Goal: Task Accomplishment & Management: Use online tool/utility

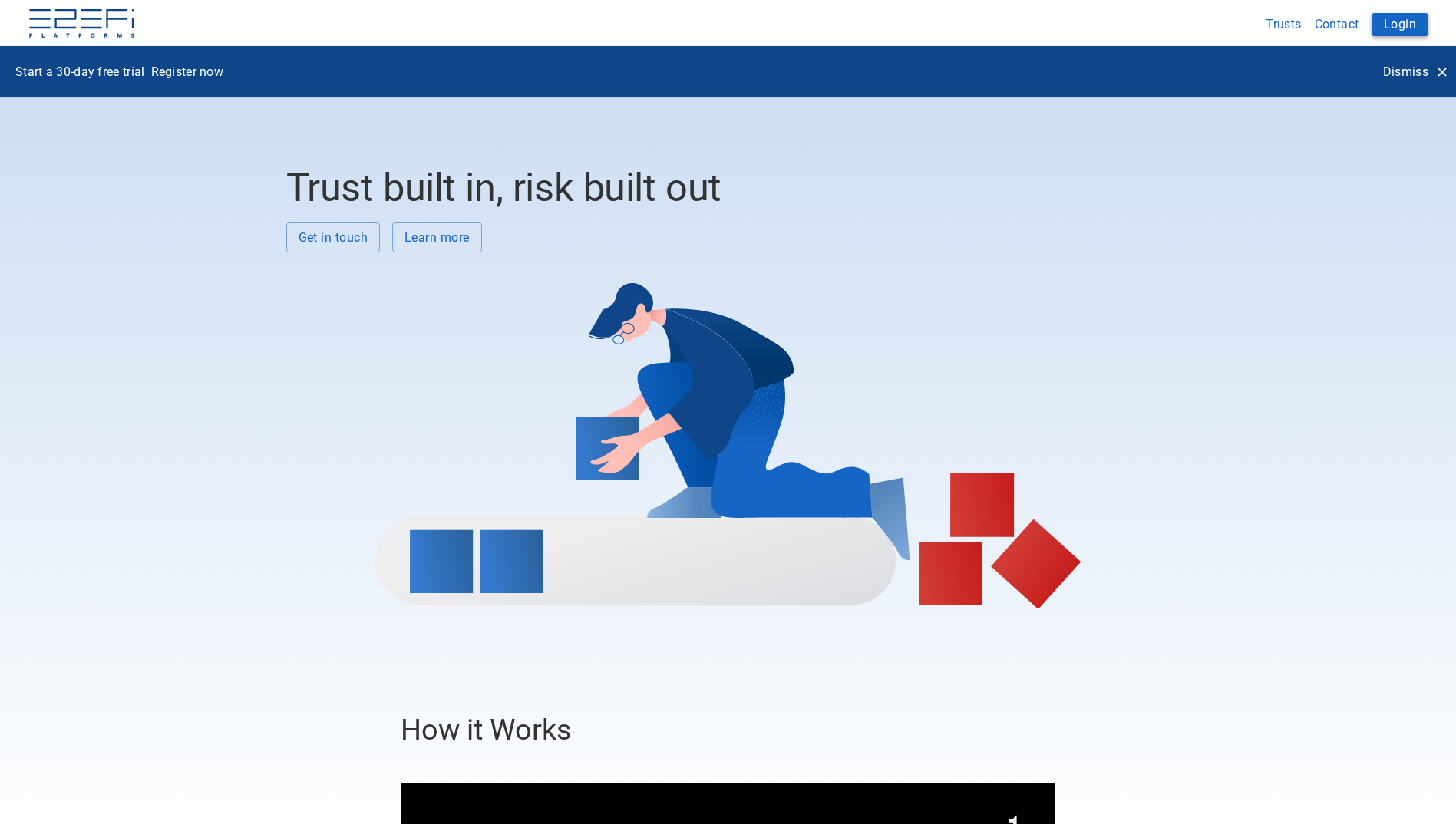
click at [1404, 26] on button "Login" at bounding box center [1399, 25] width 57 height 23
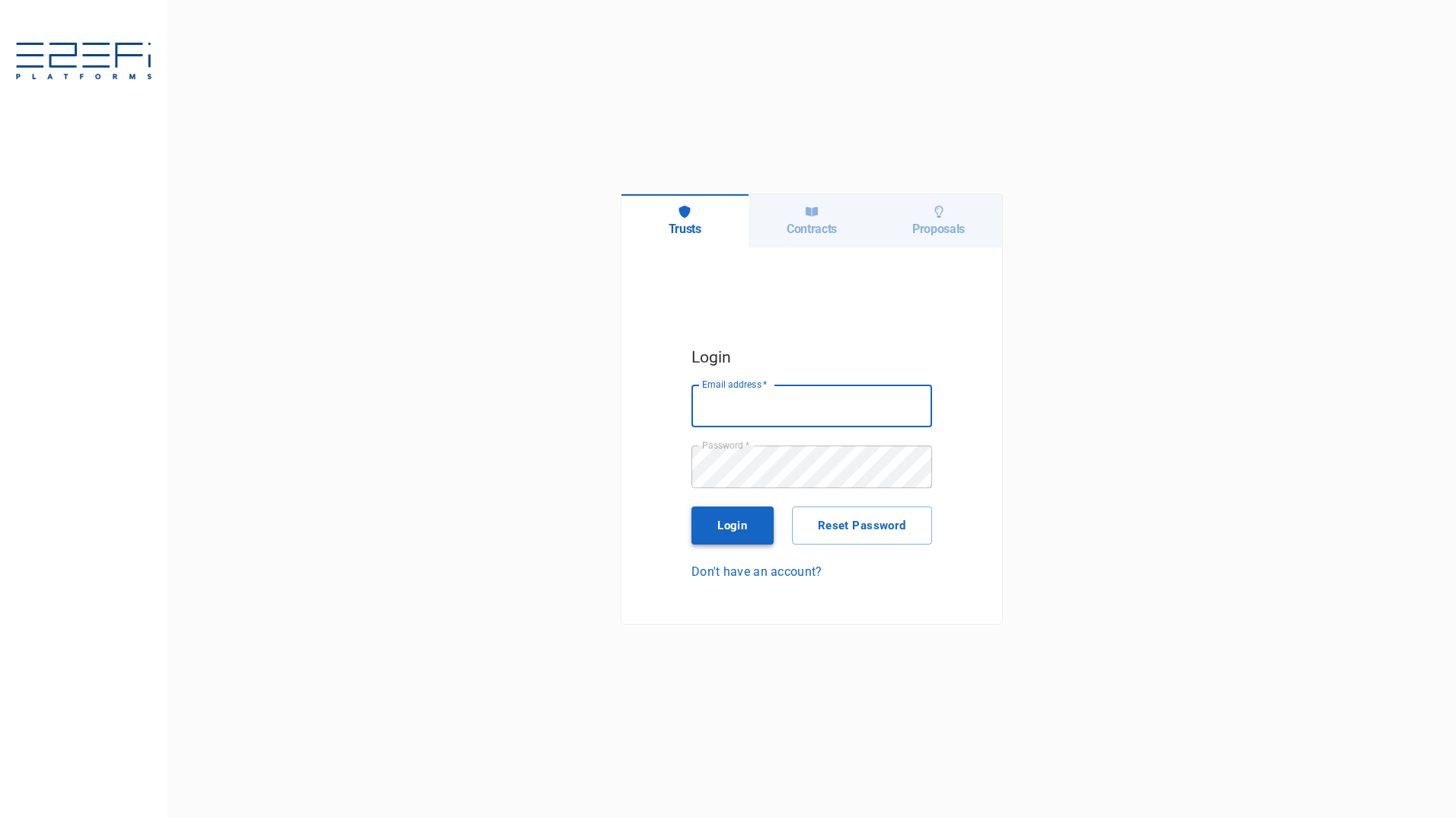
type input "maxine@fara.au"
click at [726, 535] on button "Login" at bounding box center [733, 525] width 82 height 38
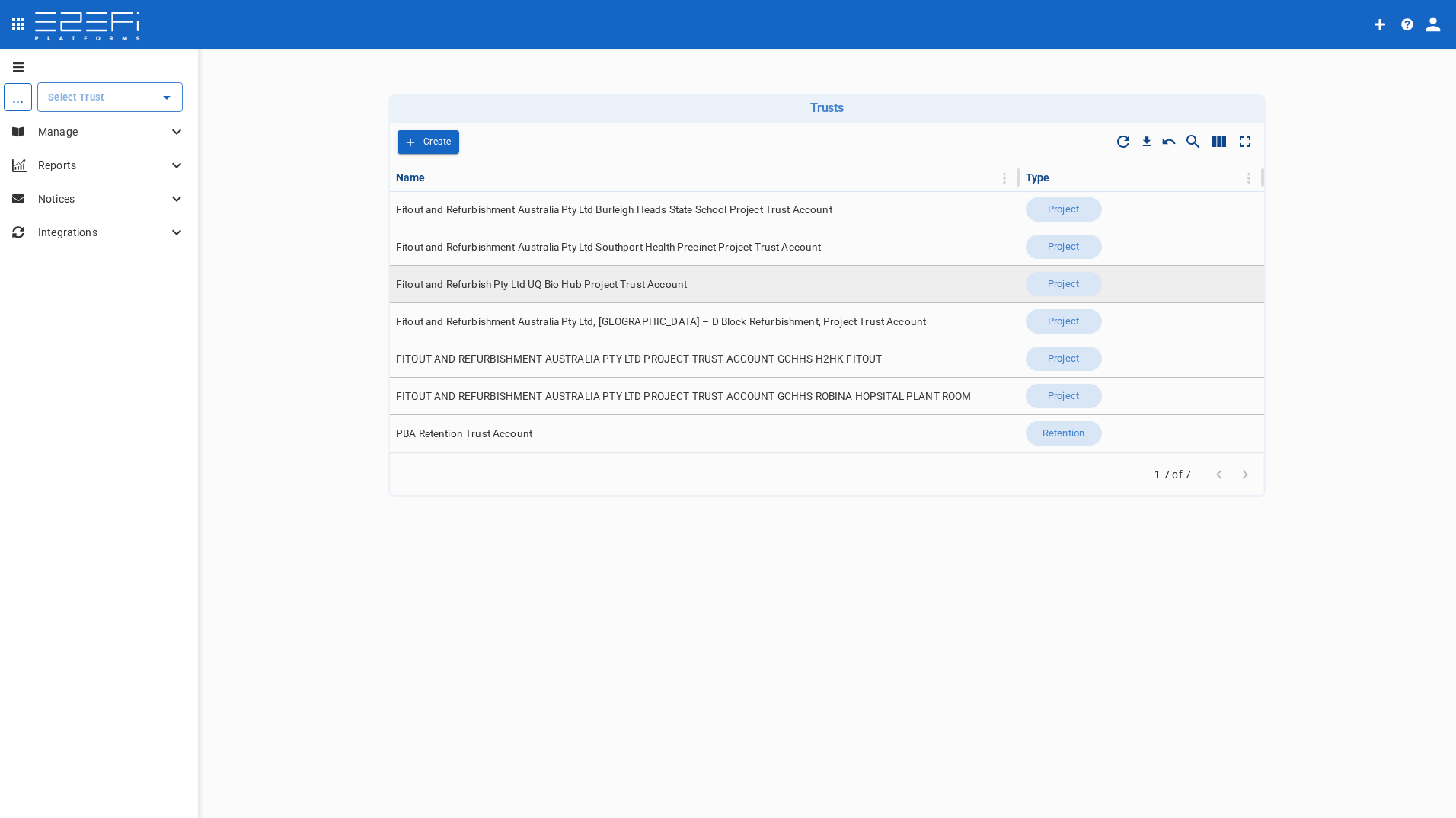
click at [613, 283] on span "Fitout and Refurbish Pty Ltd UQ Bio Hub Project Trust Account" at bounding box center [542, 284] width 291 height 15
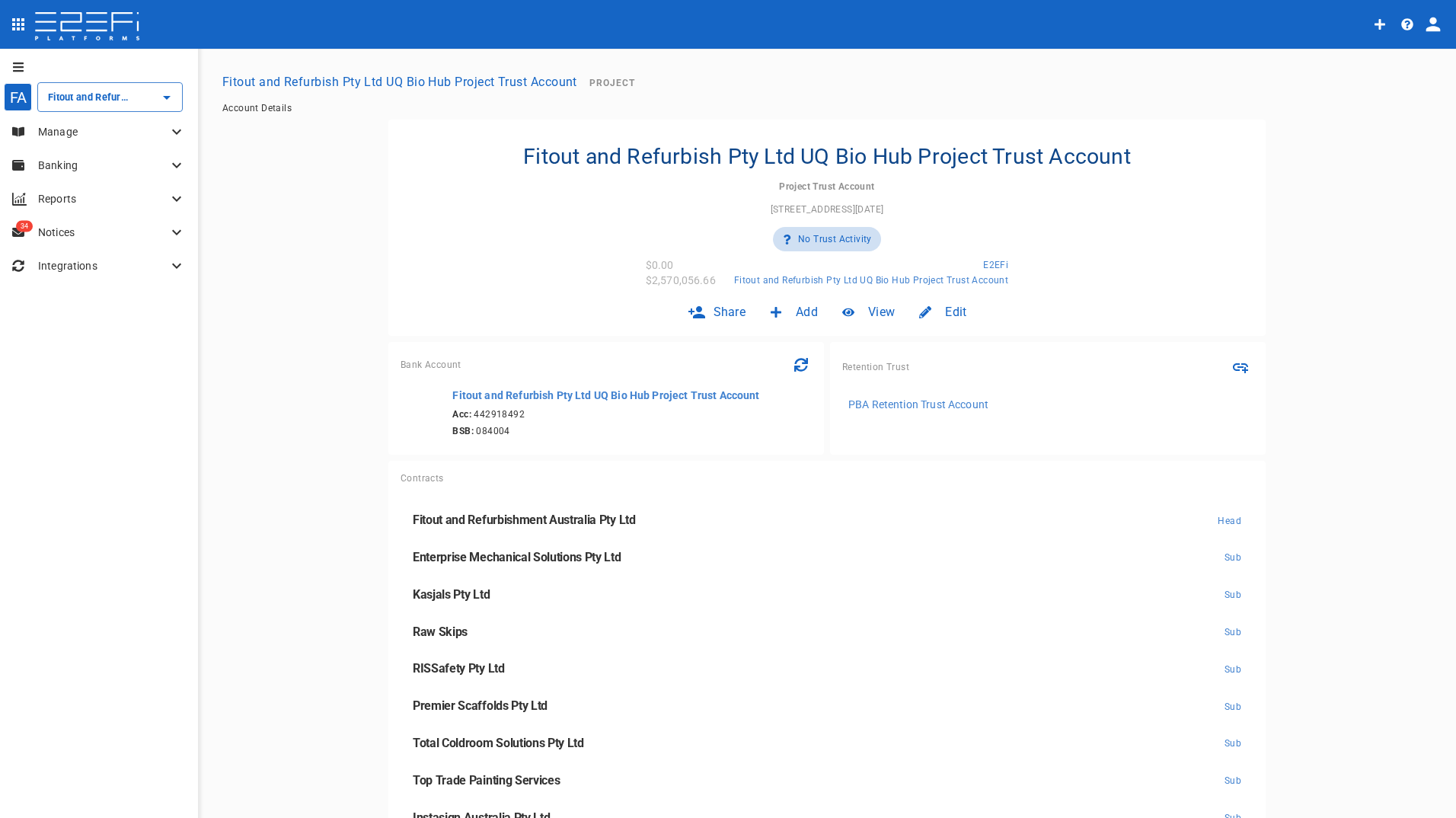
click at [170, 129] on icon at bounding box center [177, 132] width 19 height 19
click at [55, 317] on p "Banking" at bounding box center [102, 321] width 129 height 15
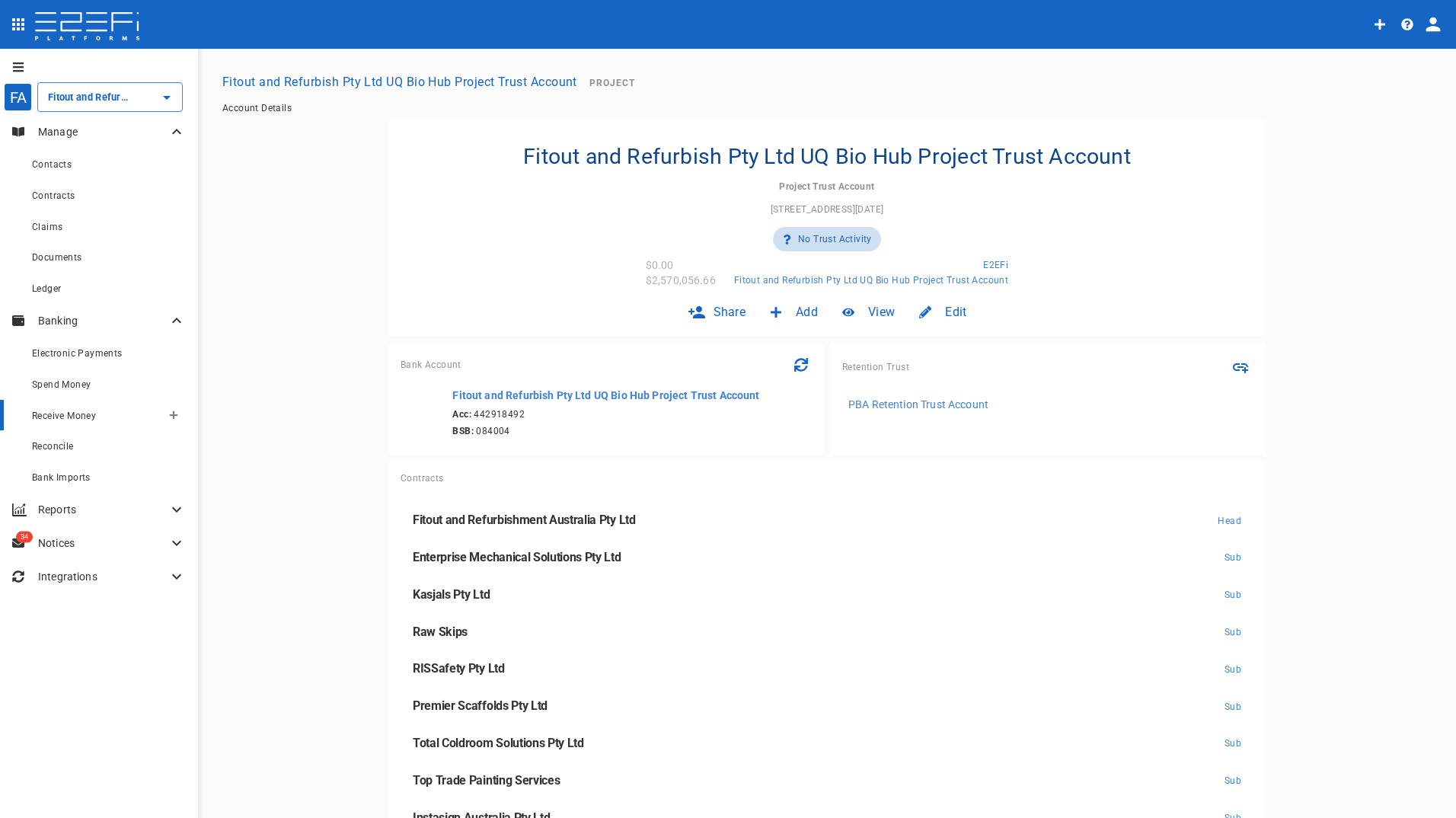
click at [76, 414] on span "Receive Money" at bounding box center [63, 416] width 64 height 11
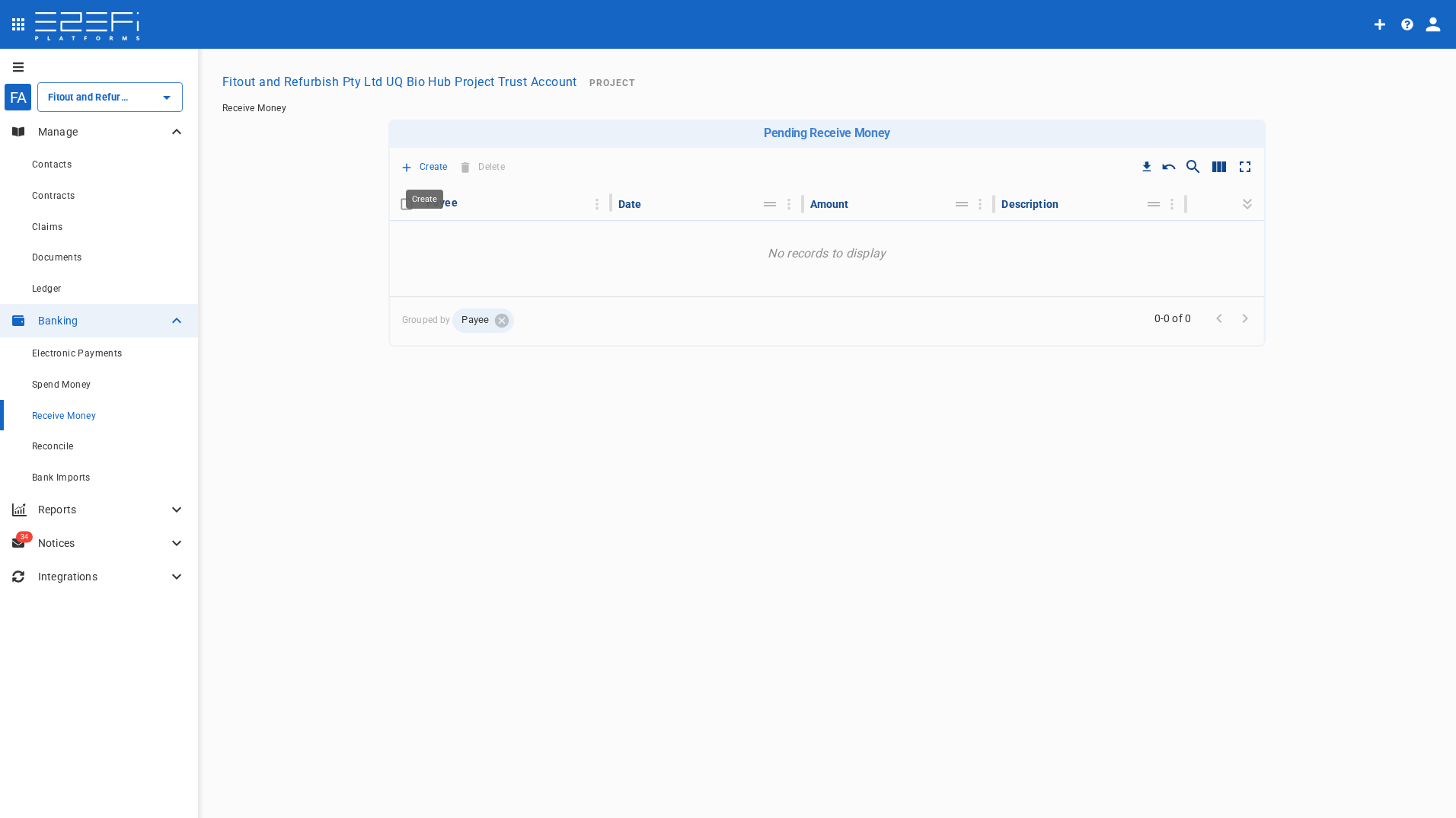
click at [442, 167] on p "Create" at bounding box center [433, 167] width 28 height 18
click at [456, 191] on span "Principal Progress Payment" at bounding box center [483, 193] width 145 height 18
